Goal: Information Seeking & Learning: Learn about a topic

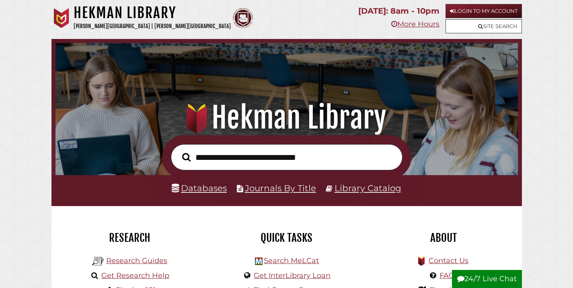
scroll to position [153, 458]
click at [293, 164] on input "text" at bounding box center [287, 157] width 232 height 26
click at [203, 214] on div "Research Research Guides Get Research Help Citation 101" at bounding box center [129, 257] width 157 height 103
click at [212, 190] on link "Databases" at bounding box center [199, 188] width 55 height 10
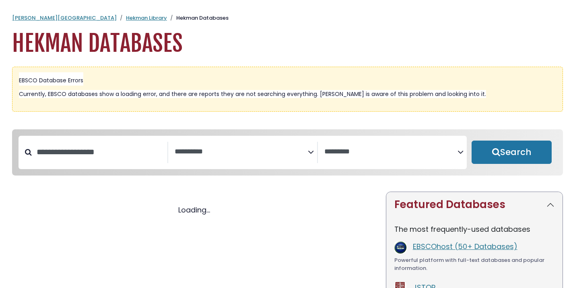
select select "Database Subject Filter"
select select "Database Vendors Filter"
select select "Database Subject Filter"
select select "Database Vendors Filter"
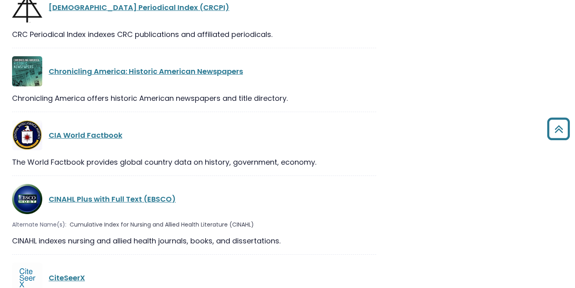
scroll to position [3826, 0]
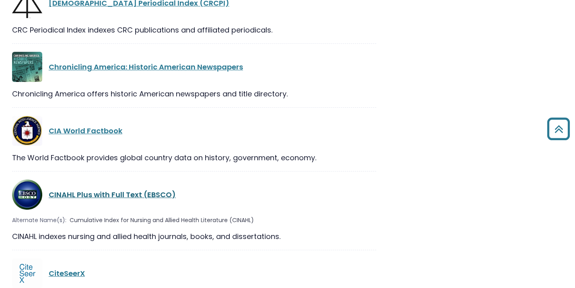
click at [122, 190] on link "CINAHL Plus with Full Text (EBSCO)" at bounding box center [112, 195] width 127 height 10
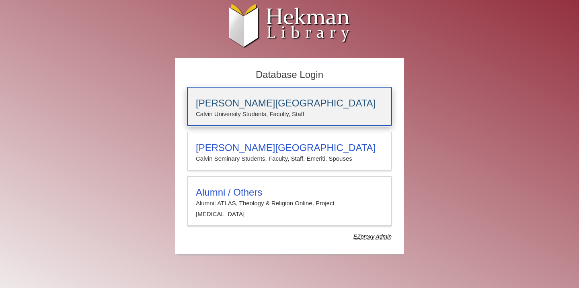
click at [315, 105] on h3 "[PERSON_NAME][GEOGRAPHIC_DATA]" at bounding box center [289, 103] width 187 height 11
